Goal: Task Accomplishment & Management: Use online tool/utility

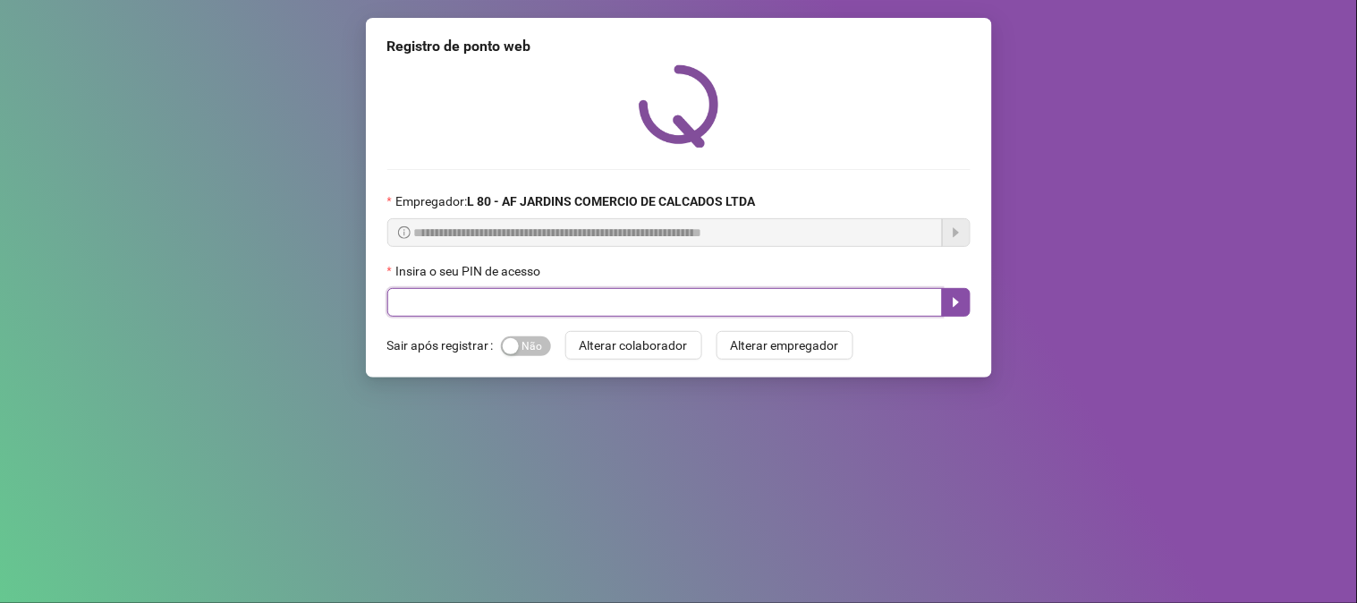
click at [828, 296] on input "text" at bounding box center [665, 302] width 556 height 29
type input "*****"
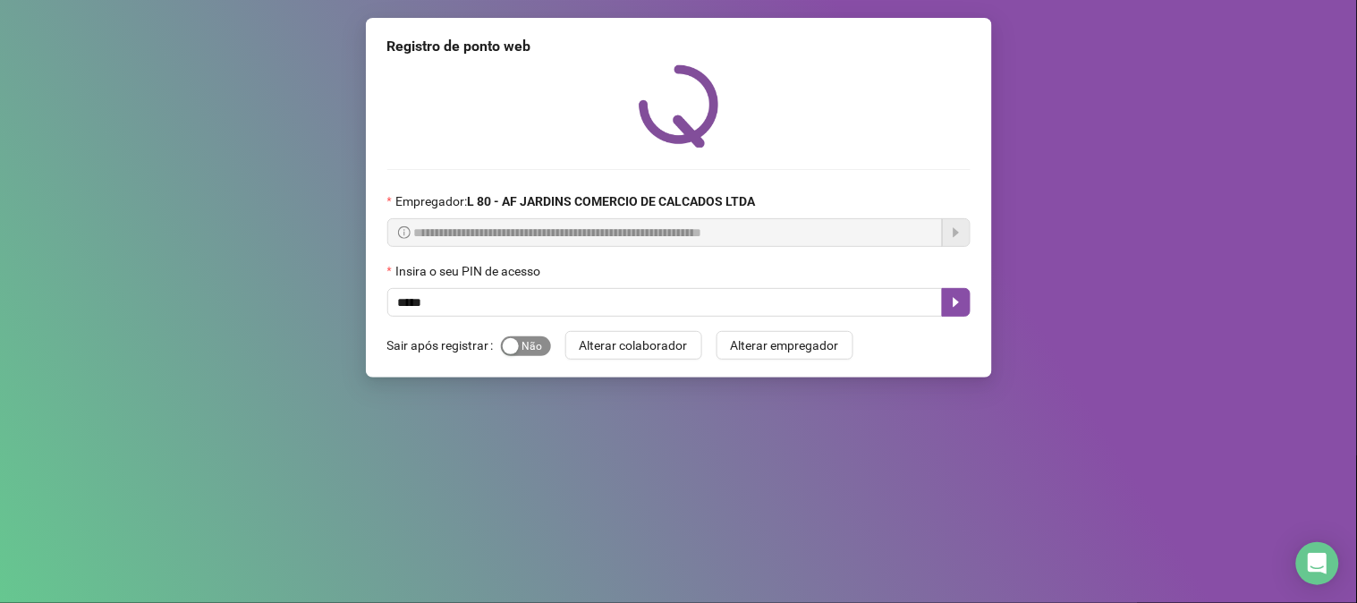
click at [506, 352] on div "button" at bounding box center [511, 346] width 16 height 16
click at [967, 308] on button "button" at bounding box center [956, 302] width 29 height 29
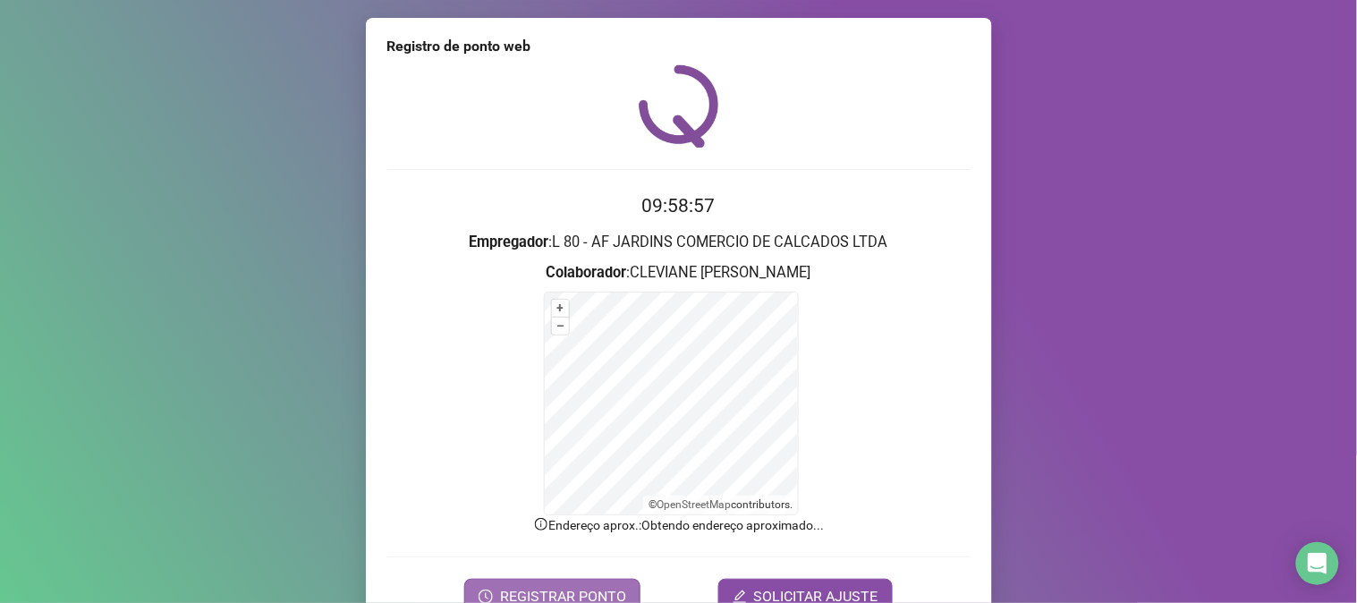
click at [606, 598] on span "REGISTRAR PONTO" at bounding box center [563, 596] width 126 height 21
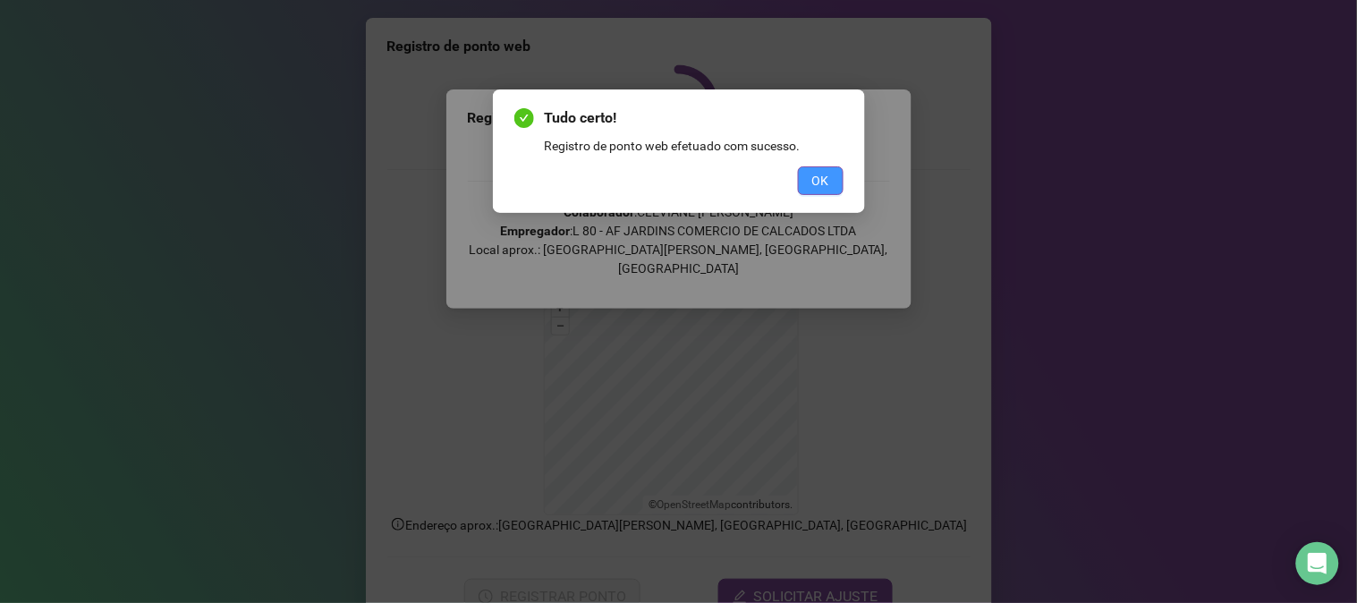
click at [820, 176] on span "OK" at bounding box center [820, 181] width 17 height 20
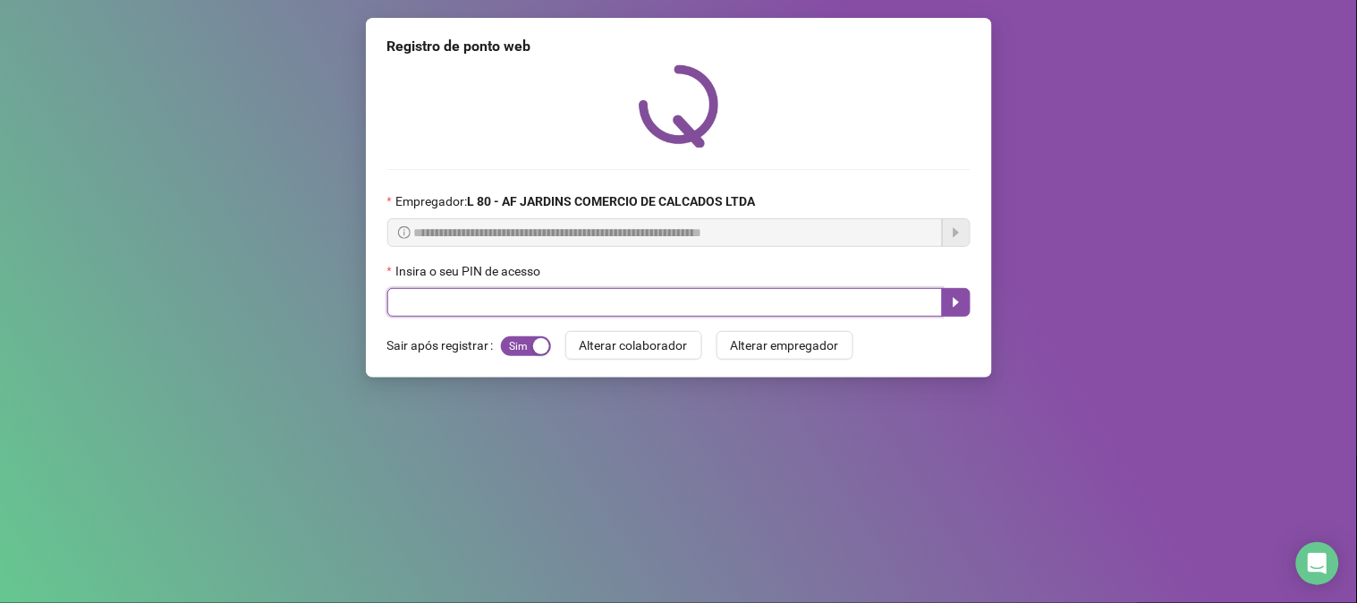
click at [802, 306] on input "text" at bounding box center [665, 302] width 556 height 29
type input "*****"
click at [954, 310] on icon "caret-right" at bounding box center [956, 302] width 14 height 14
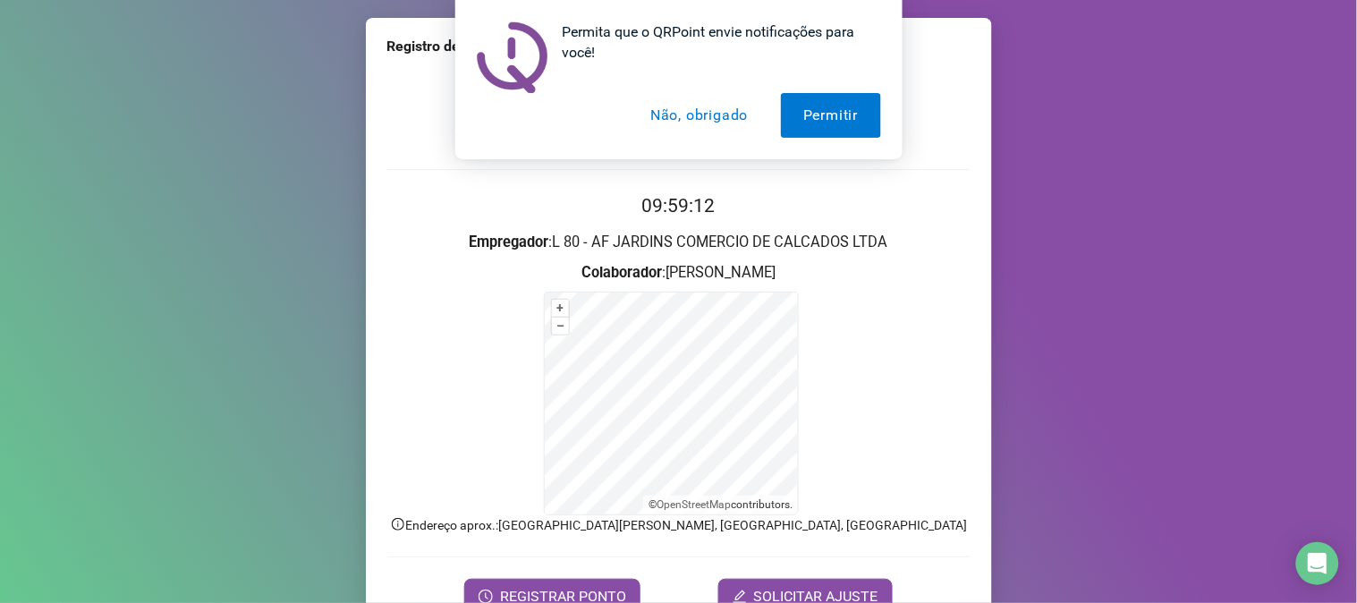
scroll to position [89, 0]
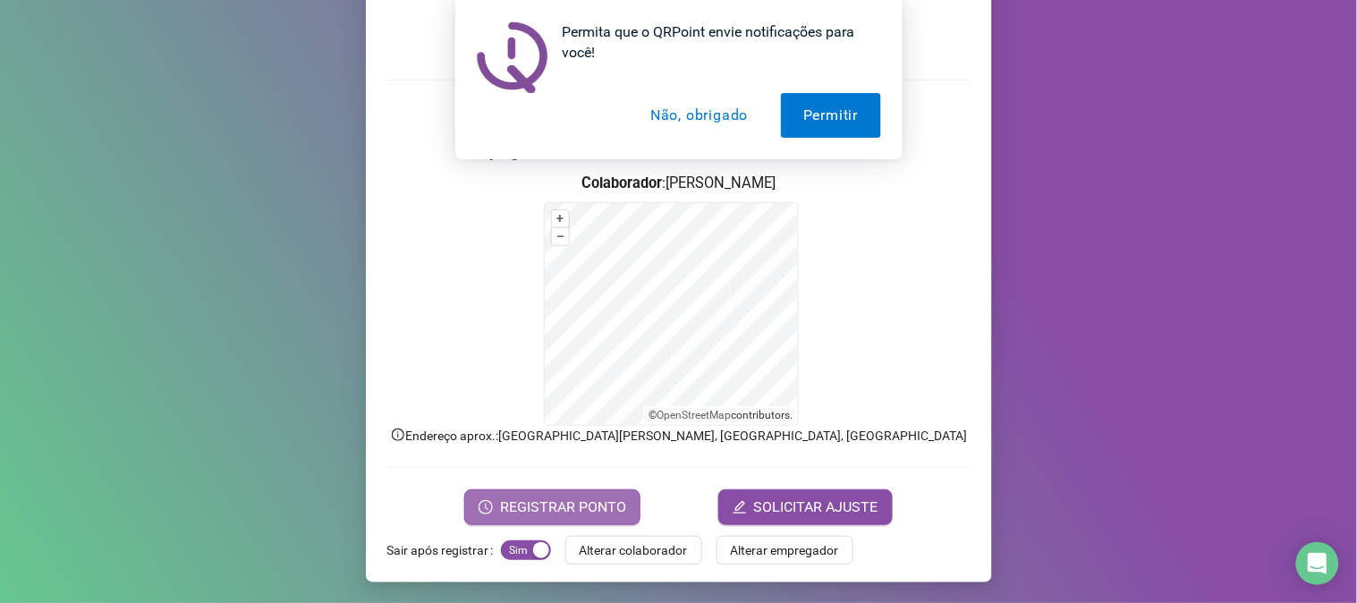
click at [535, 508] on span "REGISTRAR PONTO" at bounding box center [563, 507] width 126 height 21
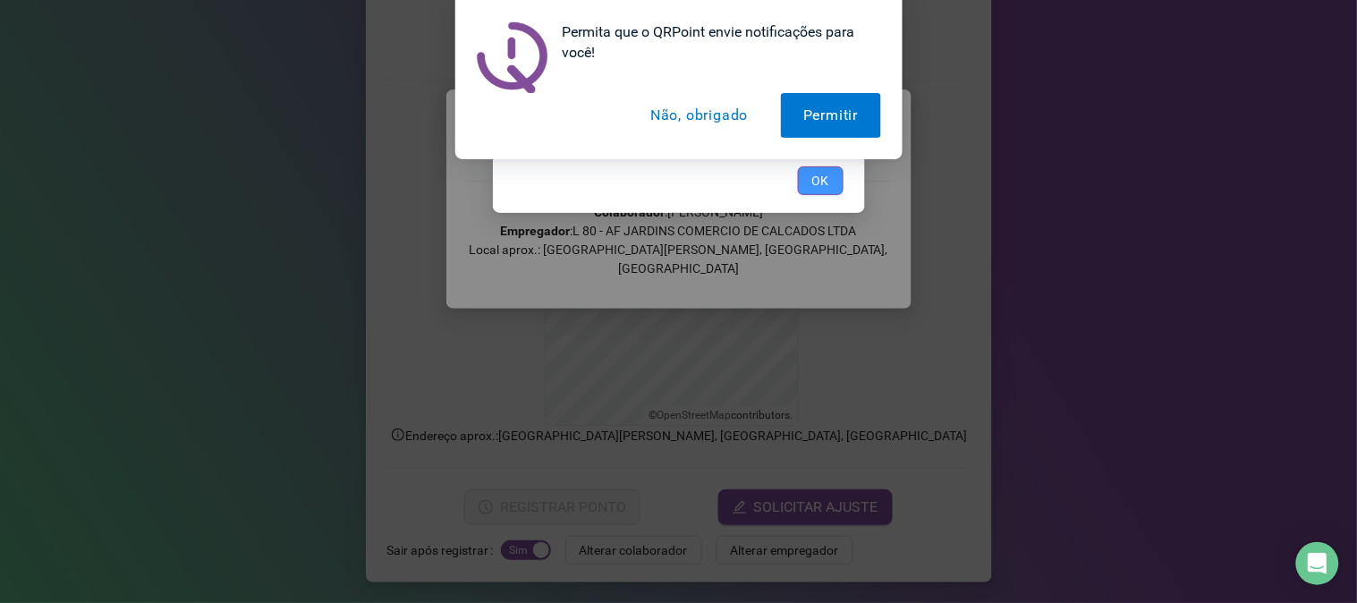
click at [809, 180] on button "OK" at bounding box center [821, 180] width 46 height 29
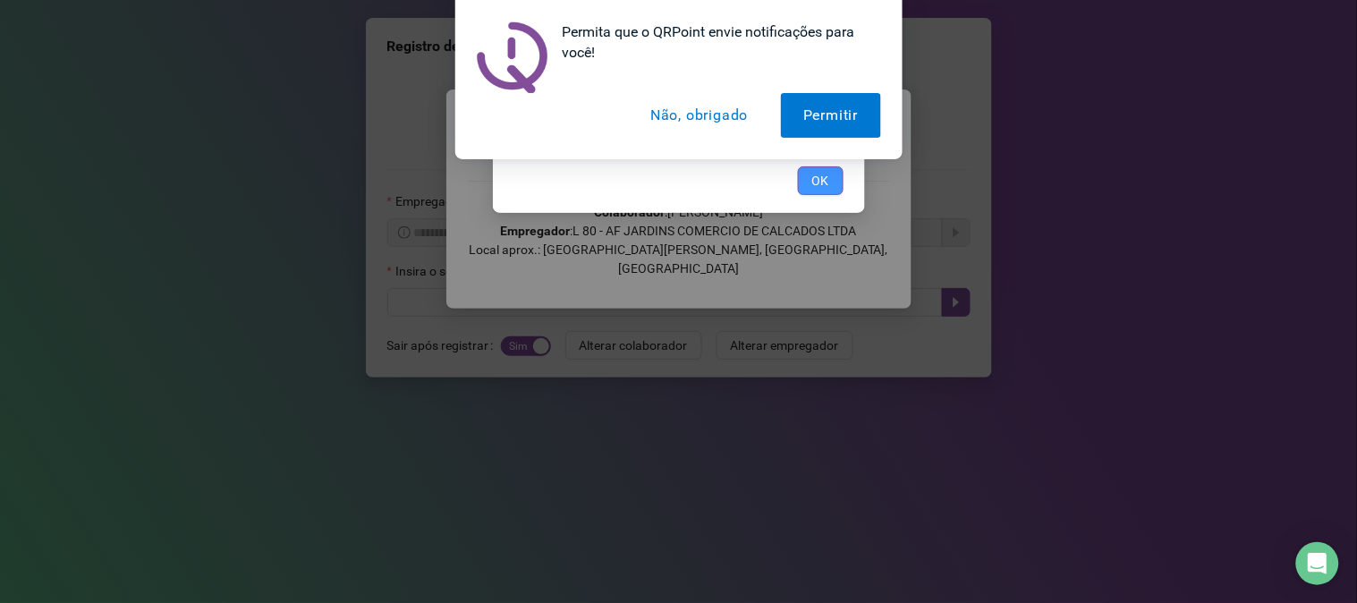
scroll to position [0, 0]
